Goal: Task Accomplishment & Management: Complete application form

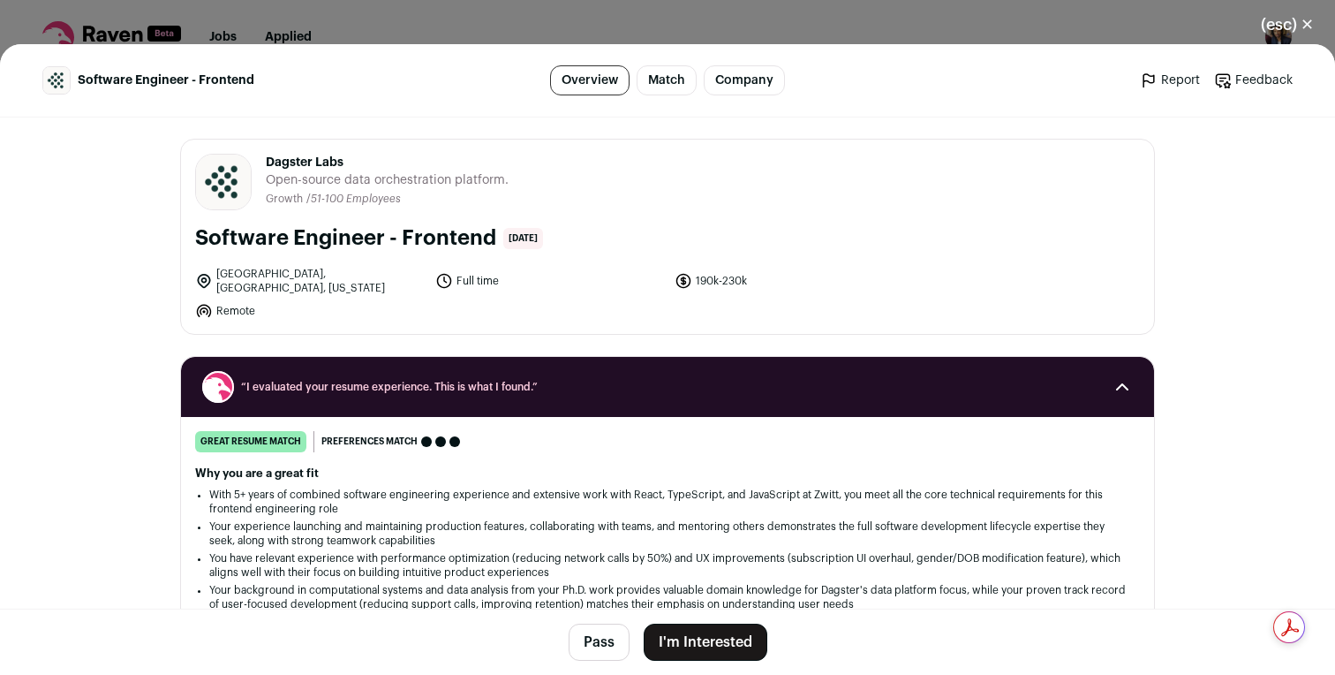
click at [718, 650] on button "I'm Interested" at bounding box center [706, 641] width 124 height 37
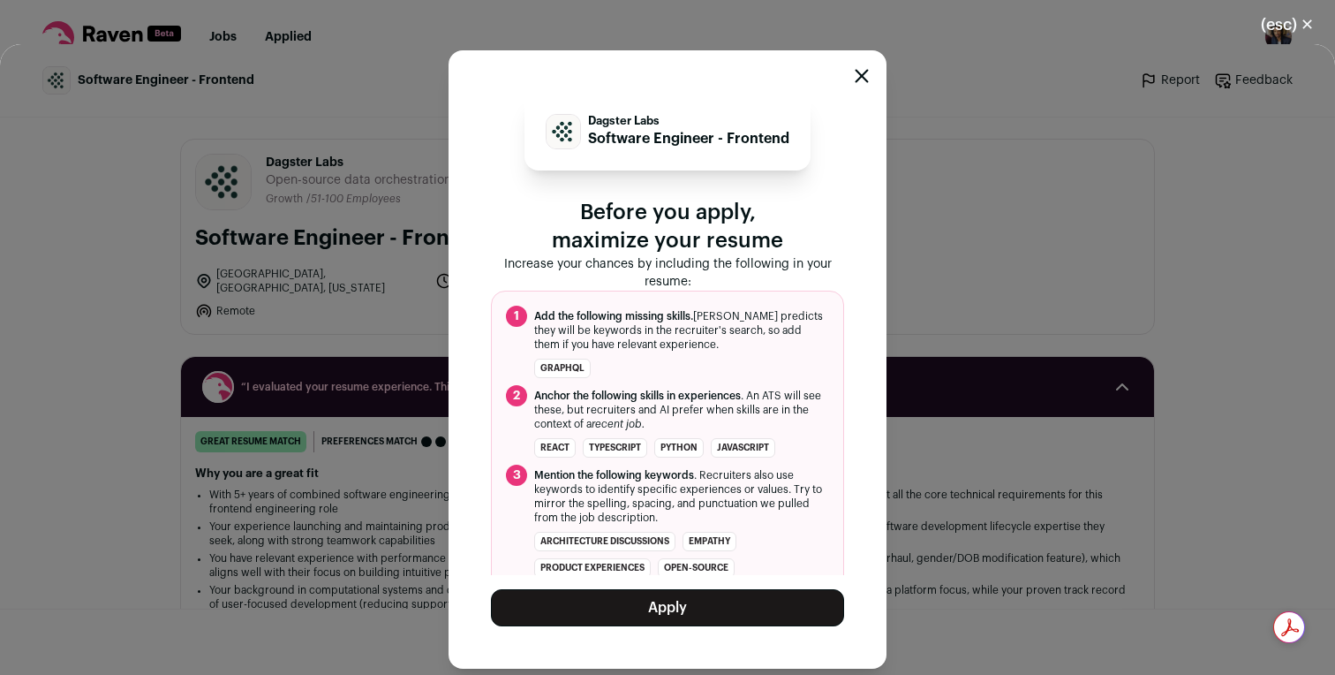
click at [715, 575] on div "Dagster Labs Software Engineer - Frontend Before you apply, maximize your resum…" at bounding box center [667, 359] width 353 height 533
click at [714, 605] on button "Apply" at bounding box center [667, 607] width 353 height 37
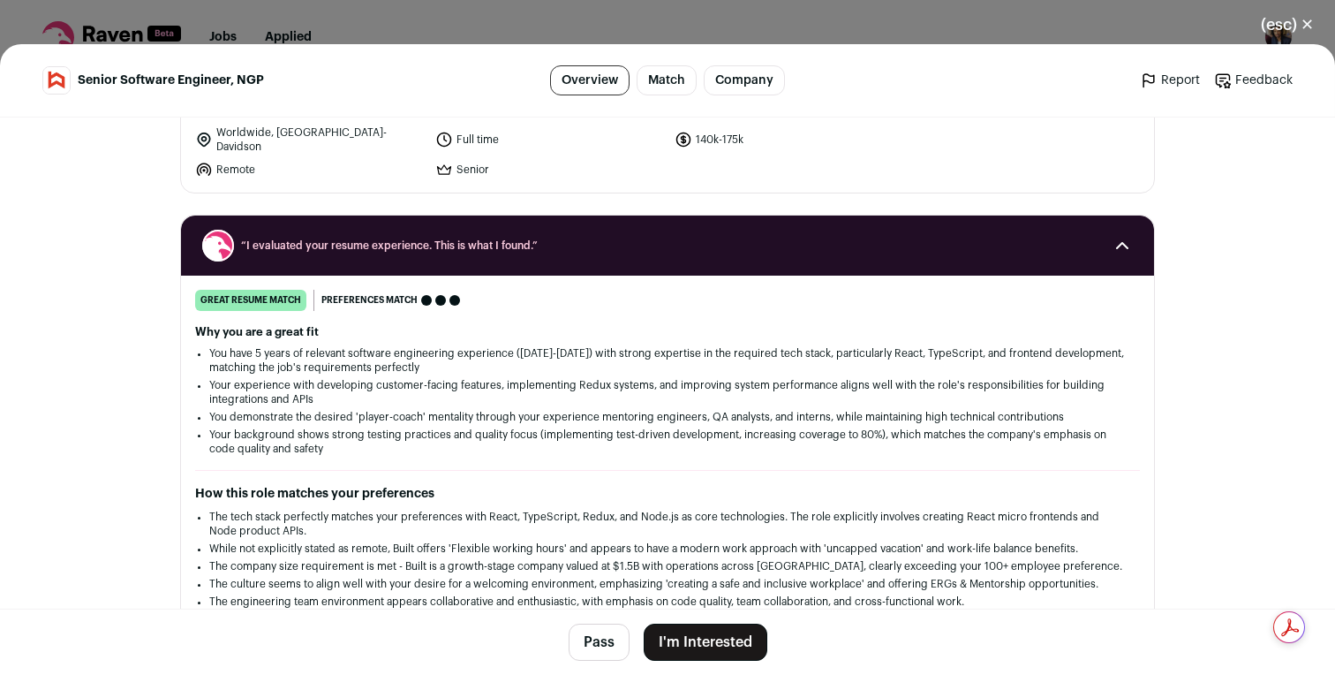
scroll to position [159, 0]
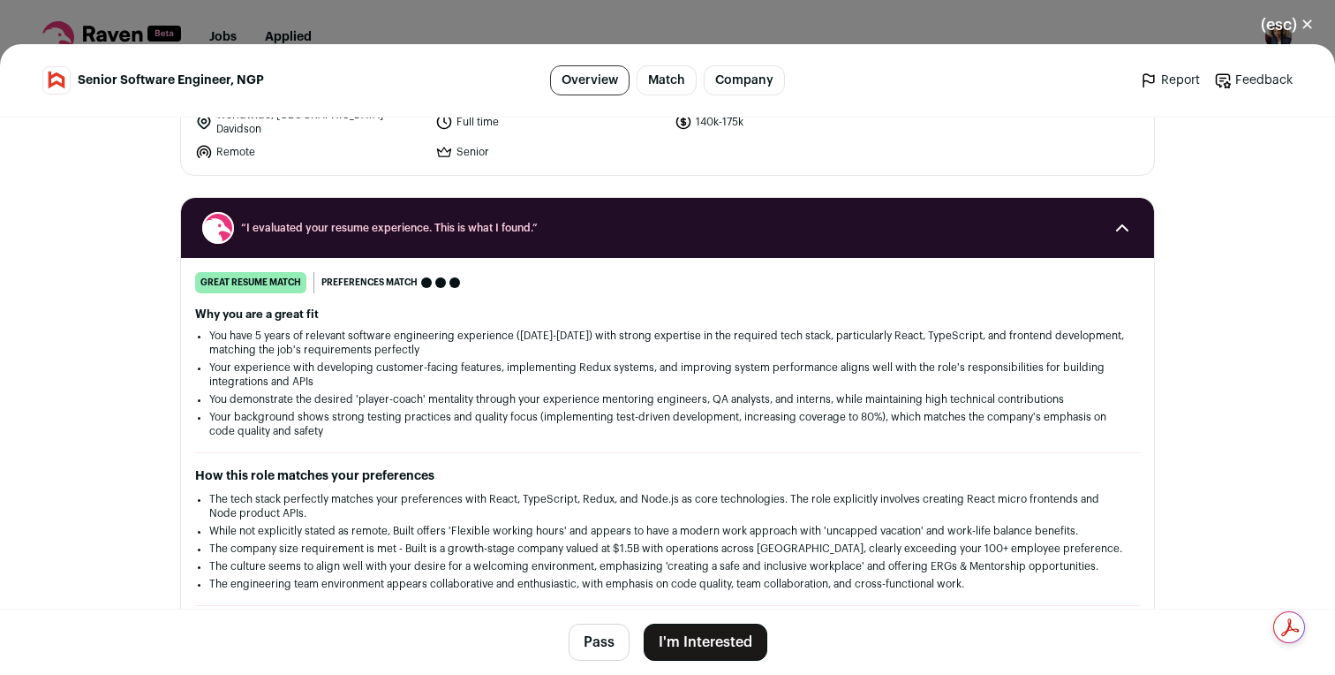
click at [707, 633] on button "I'm Interested" at bounding box center [706, 641] width 124 height 37
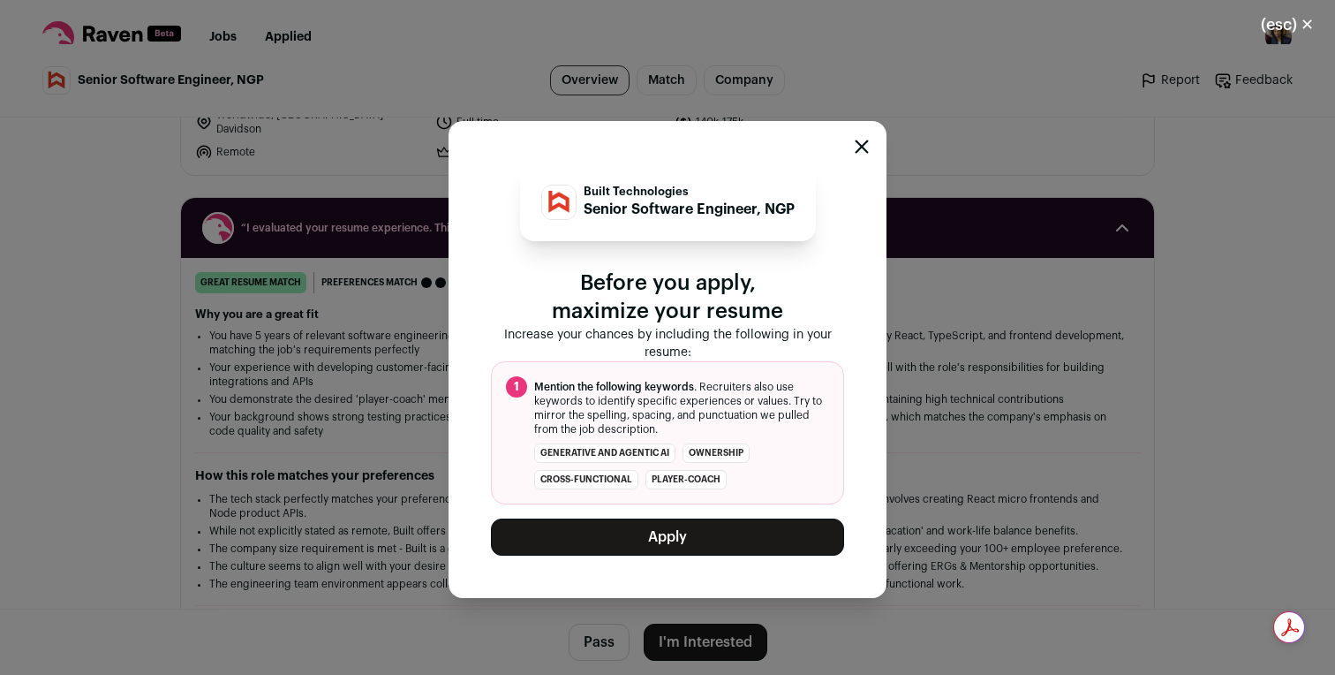
click at [712, 562] on div "Built Technologies Senior Software Engineer, NGP Before you apply, maximize you…" at bounding box center [668, 359] width 438 height 477
click at [712, 538] on button "Apply" at bounding box center [667, 536] width 353 height 37
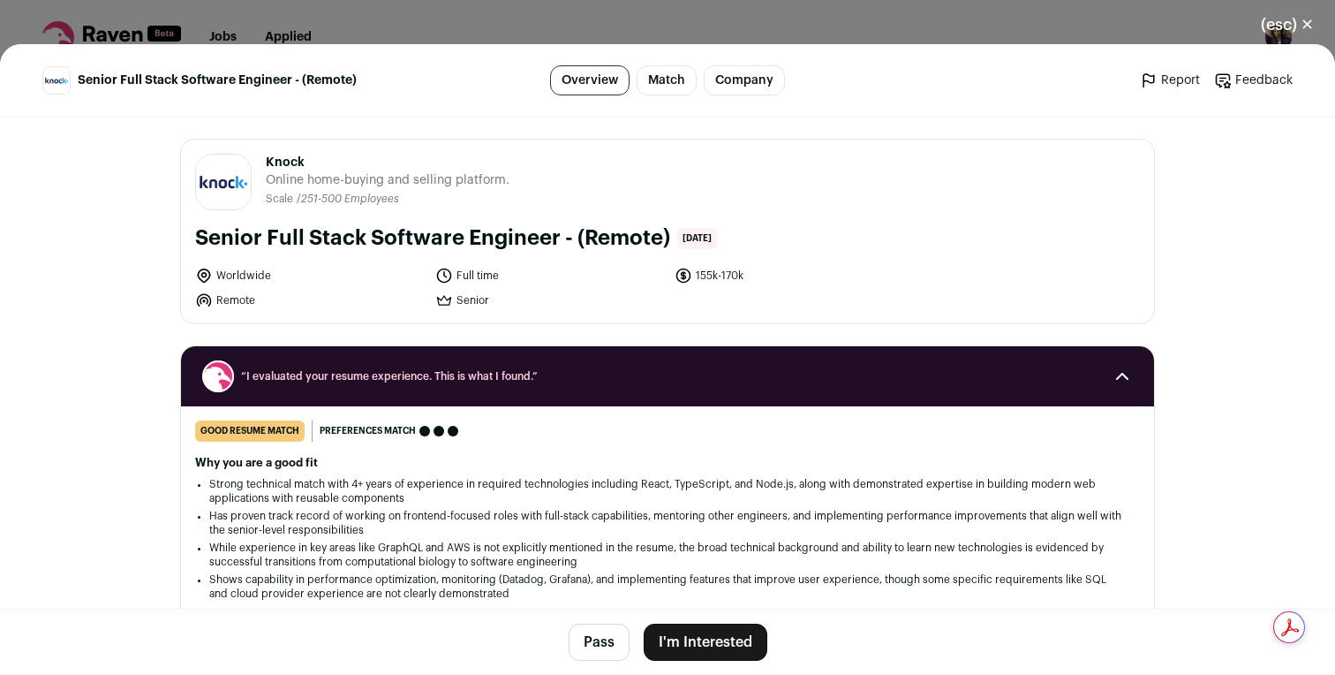
click at [680, 638] on button "I'm Interested" at bounding box center [706, 641] width 124 height 37
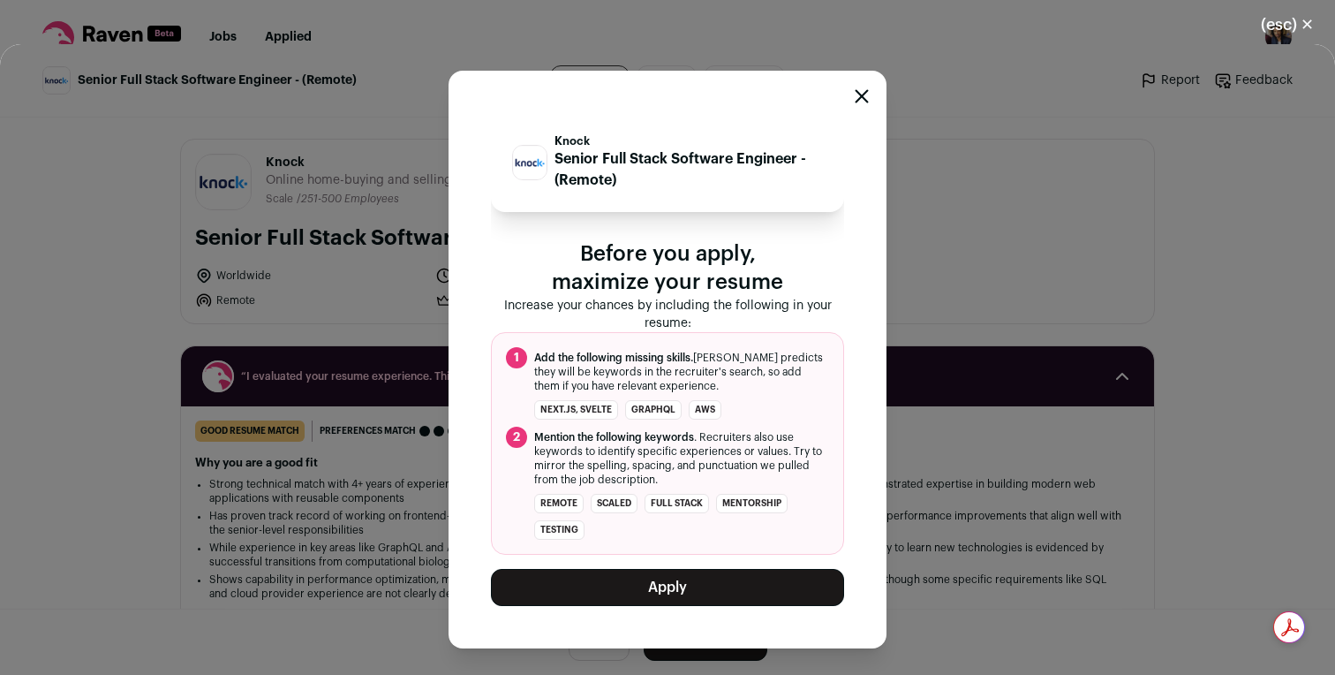
click at [681, 586] on button "Apply" at bounding box center [667, 587] width 353 height 37
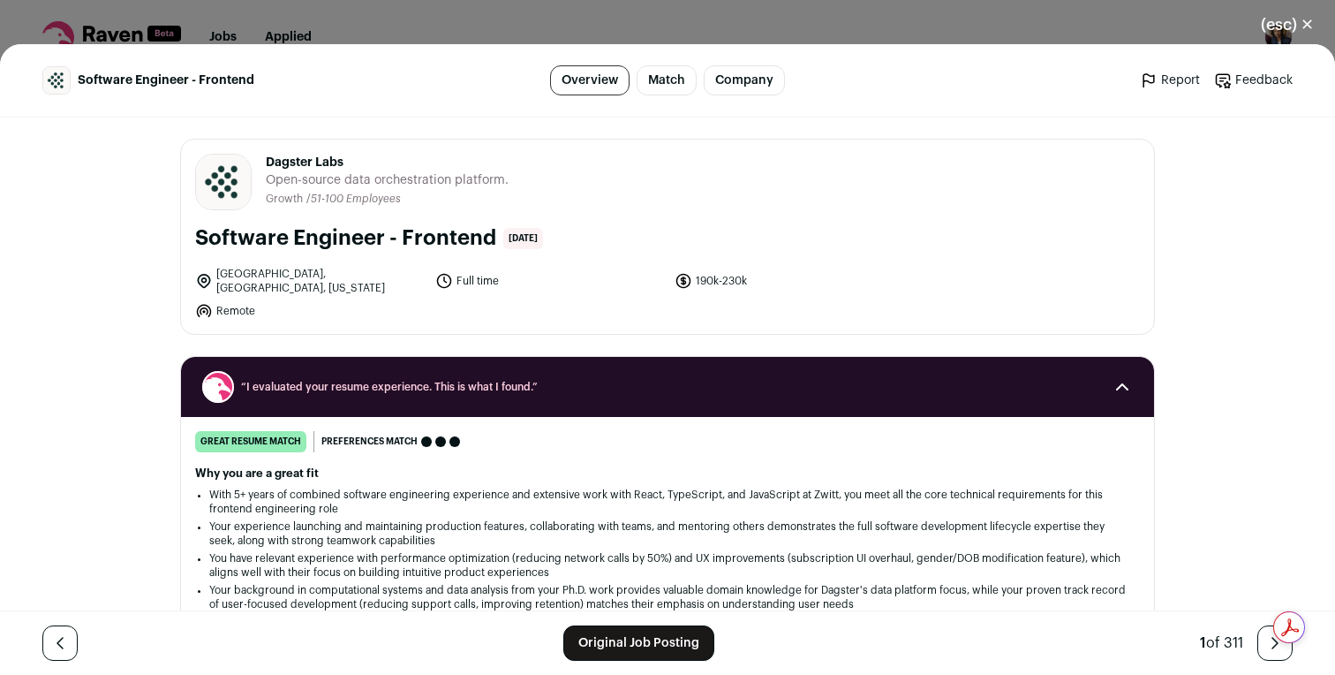
click at [651, 641] on link "Original Job Posting" at bounding box center [638, 642] width 151 height 35
